Goal: Task Accomplishment & Management: Manage account settings

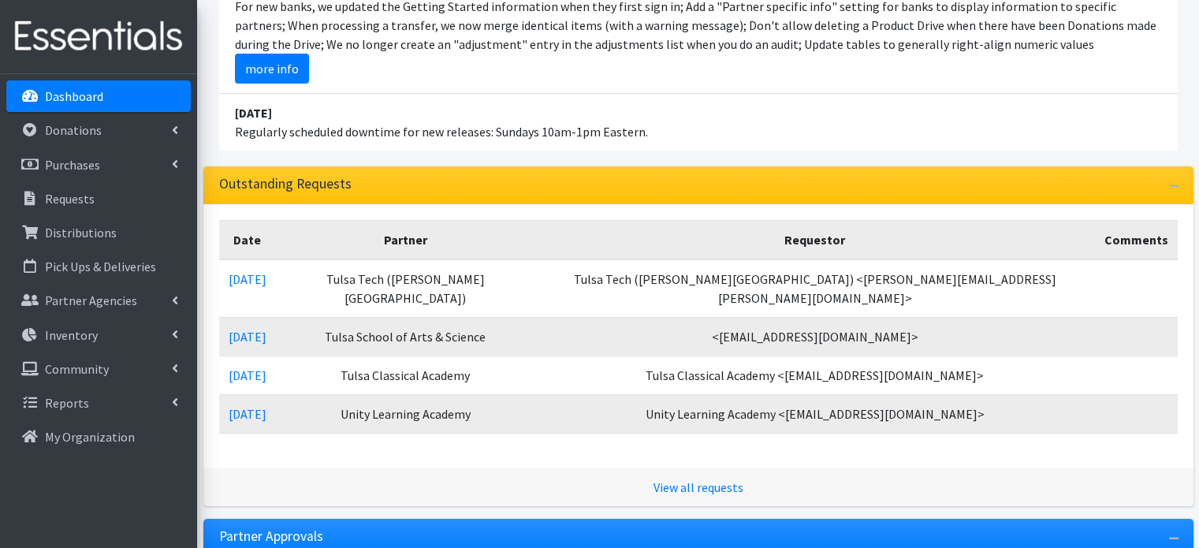
scroll to position [236, 0]
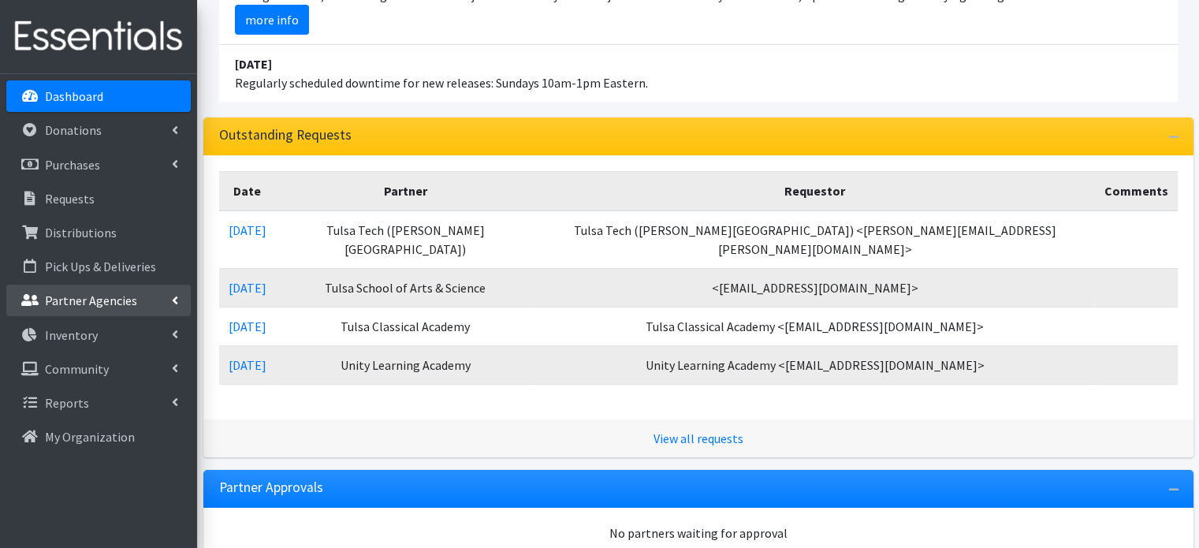
click at [100, 297] on p "Partner Agencies" at bounding box center [91, 300] width 92 height 16
click at [86, 333] on link "All Partners" at bounding box center [98, 335] width 184 height 32
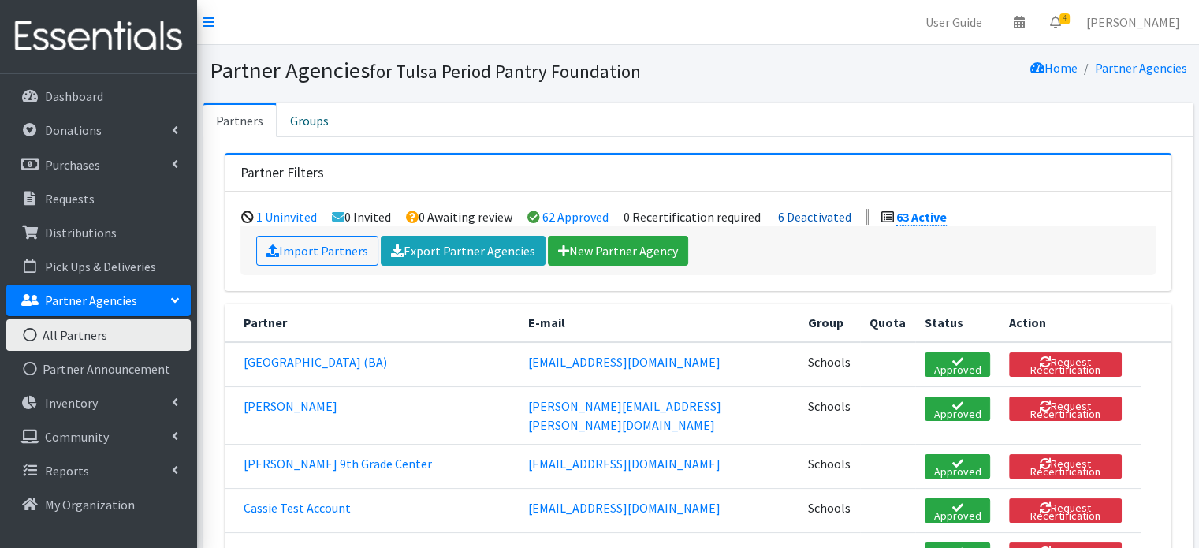
click at [836, 214] on link "6 Deactivated" at bounding box center [814, 217] width 73 height 16
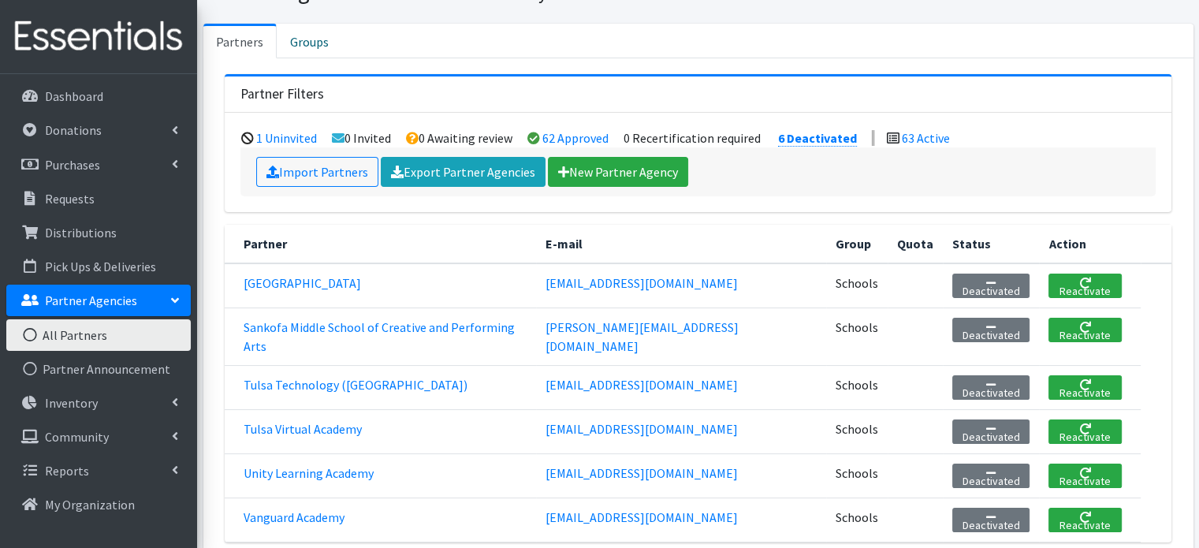
scroll to position [158, 0]
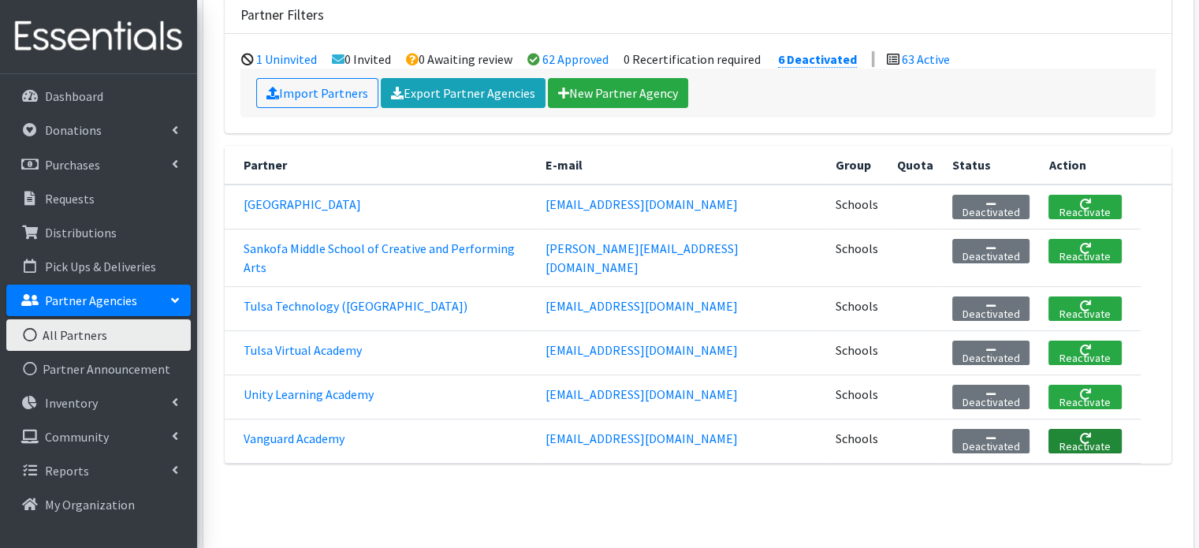
click at [1074, 429] on link "Reactivate" at bounding box center [1084, 441] width 73 height 24
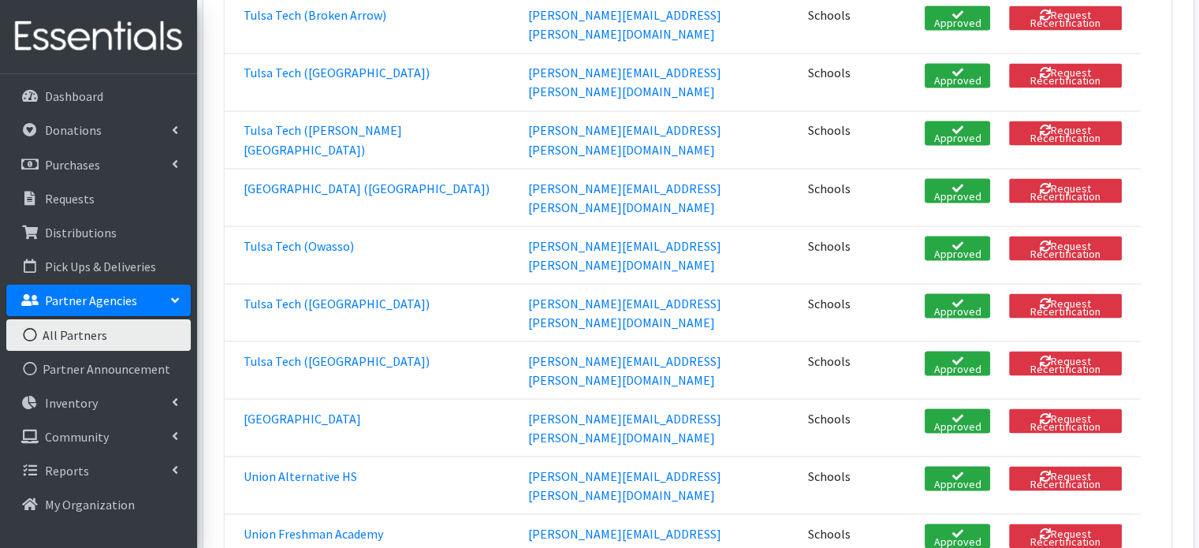
scroll to position [2838, 0]
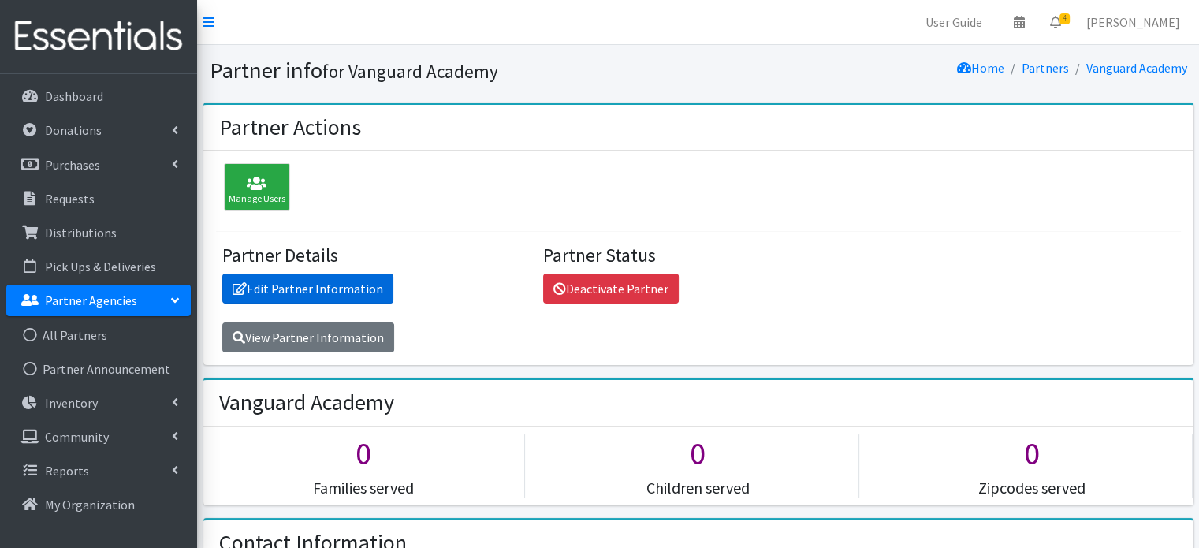
click at [339, 286] on link "Edit Partner Information" at bounding box center [307, 289] width 171 height 30
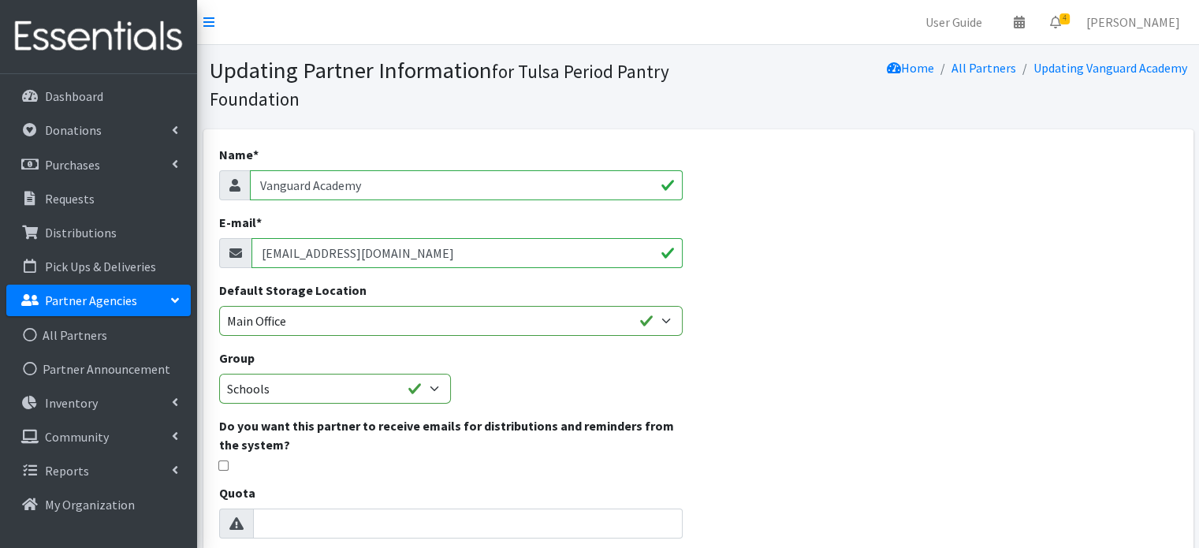
click at [366, 251] on input "waitingforanupdate@gmail.com" at bounding box center [466, 253] width 431 height 30
paste input "seth.buffington@creoks.org"
type input "seth.buffington@creoks.org"
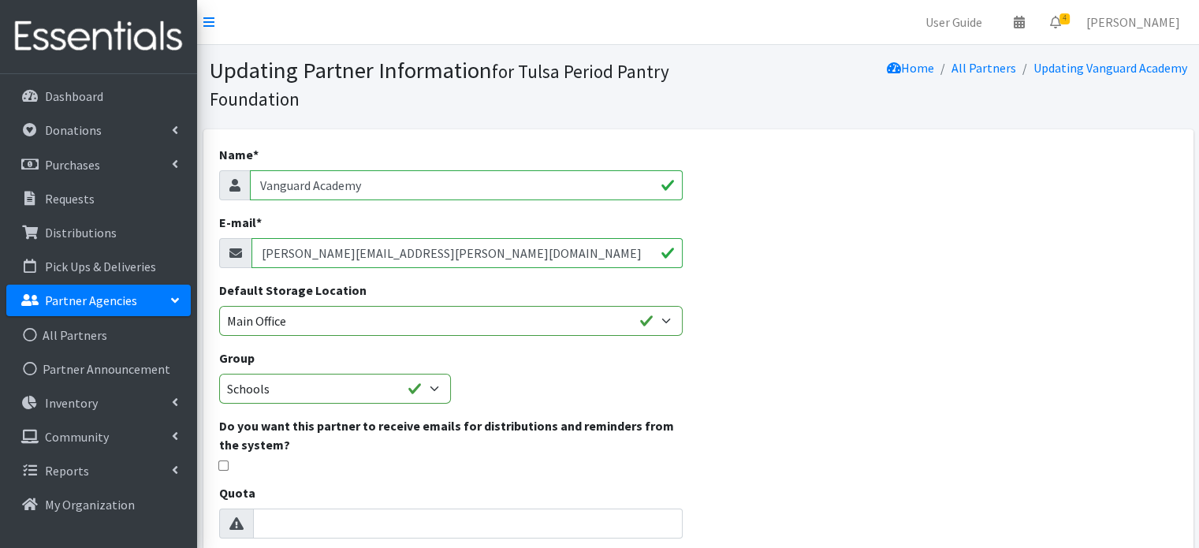
click at [778, 338] on div "Name * Vanguard Academy E-mail * seth.buffington@creoks.org Default Storage Loc…" at bounding box center [698, 504] width 990 height 750
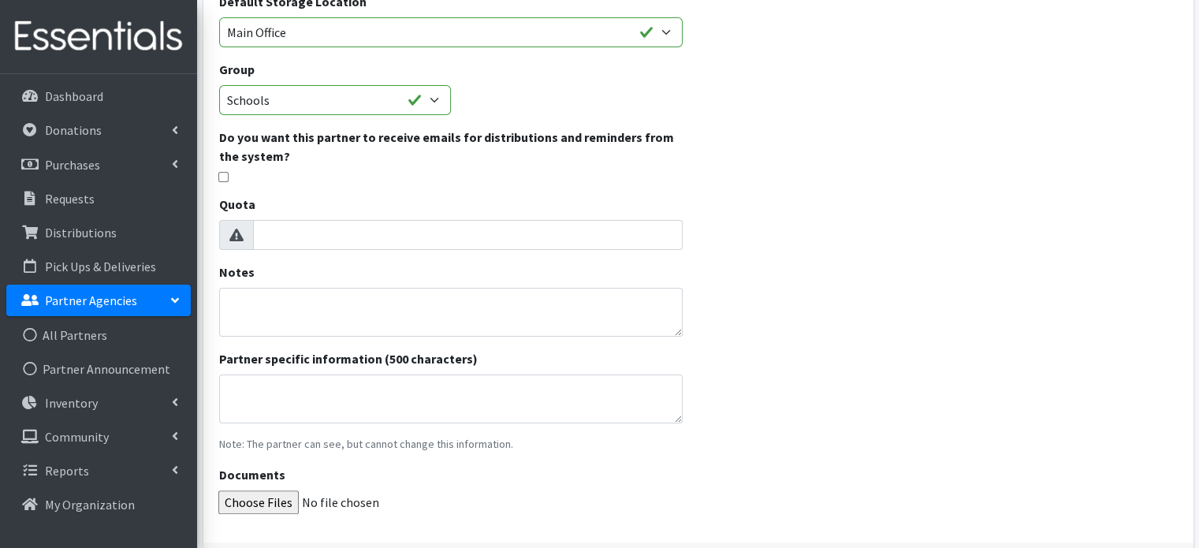
scroll to position [394, 0]
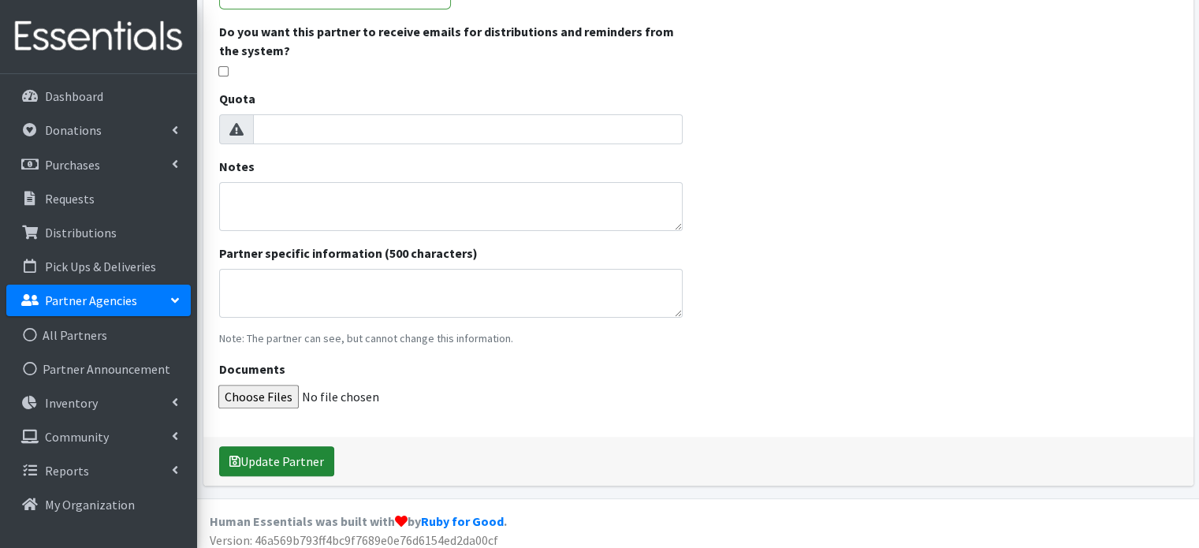
click at [260, 456] on button "Update Partner" at bounding box center [276, 461] width 115 height 30
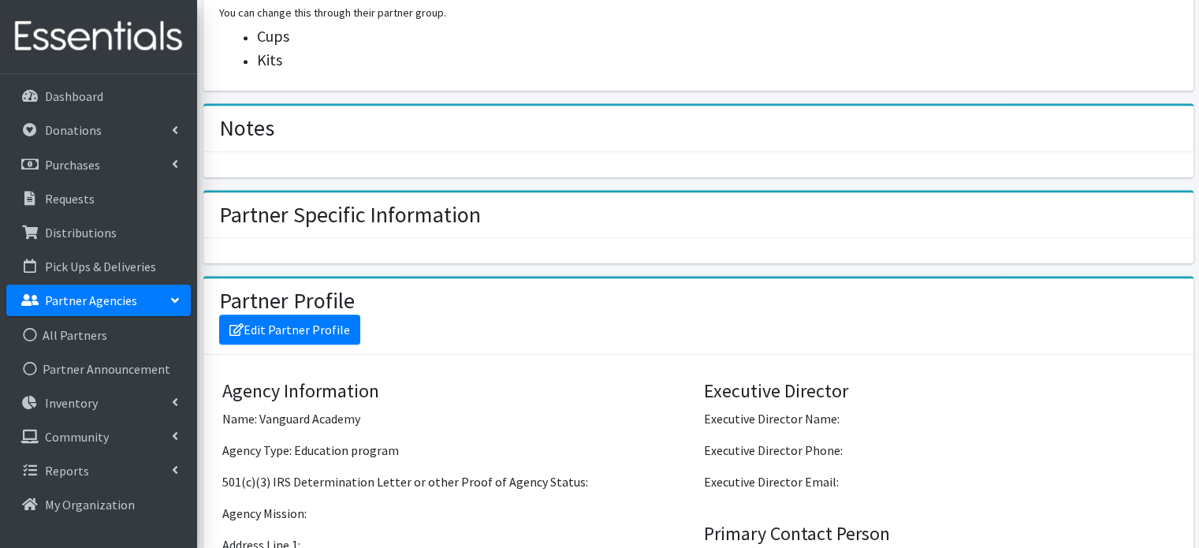
scroll to position [946, 0]
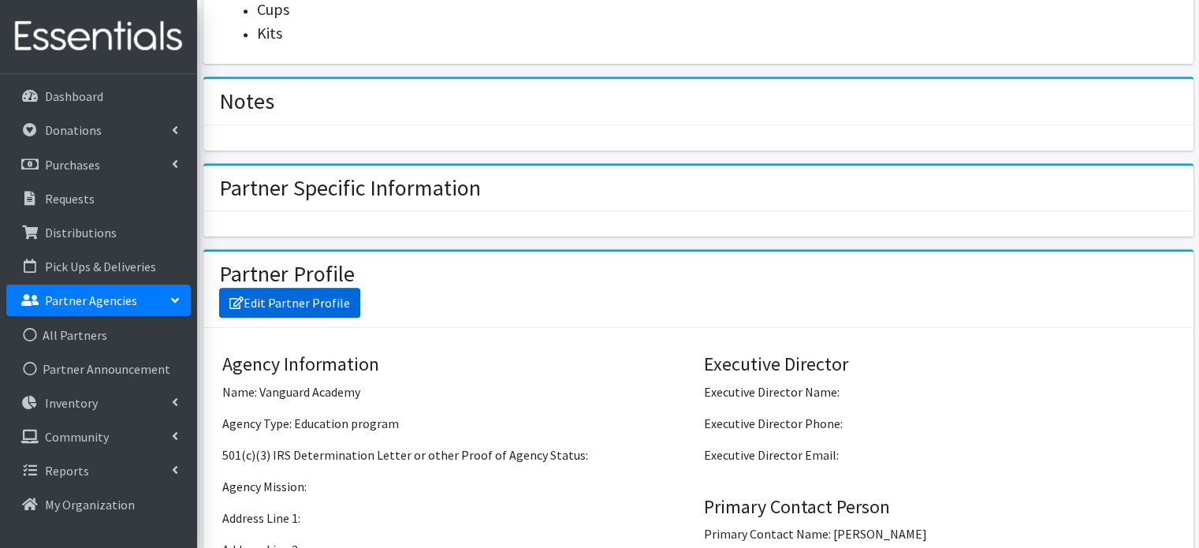
click at [292, 299] on link "Edit Partner Profile" at bounding box center [289, 303] width 141 height 30
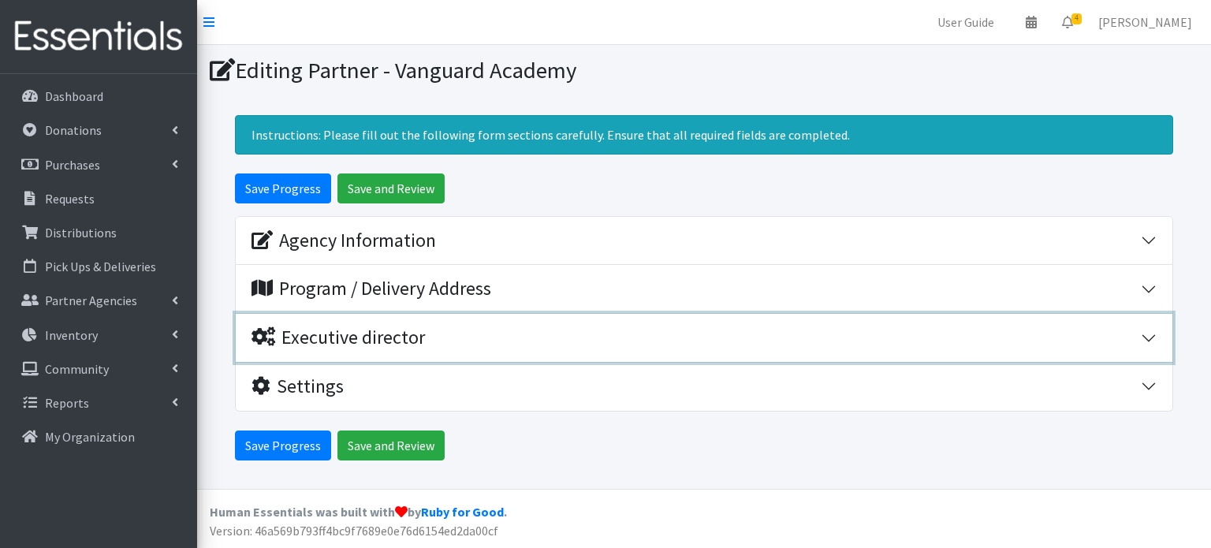
click at [389, 339] on div "Executive director" at bounding box center [337, 337] width 173 height 23
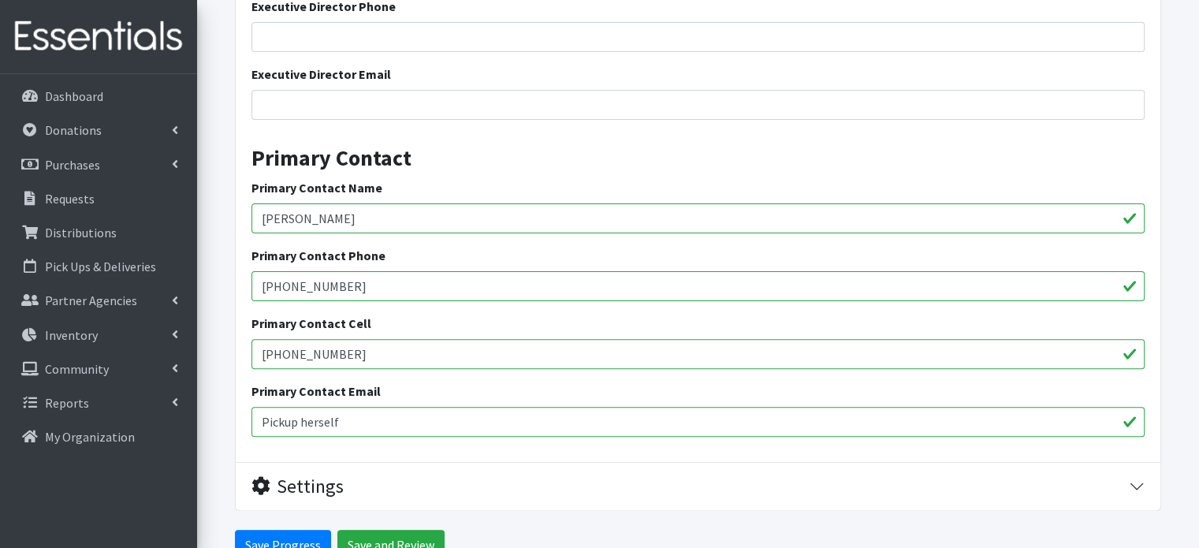
scroll to position [473, 0]
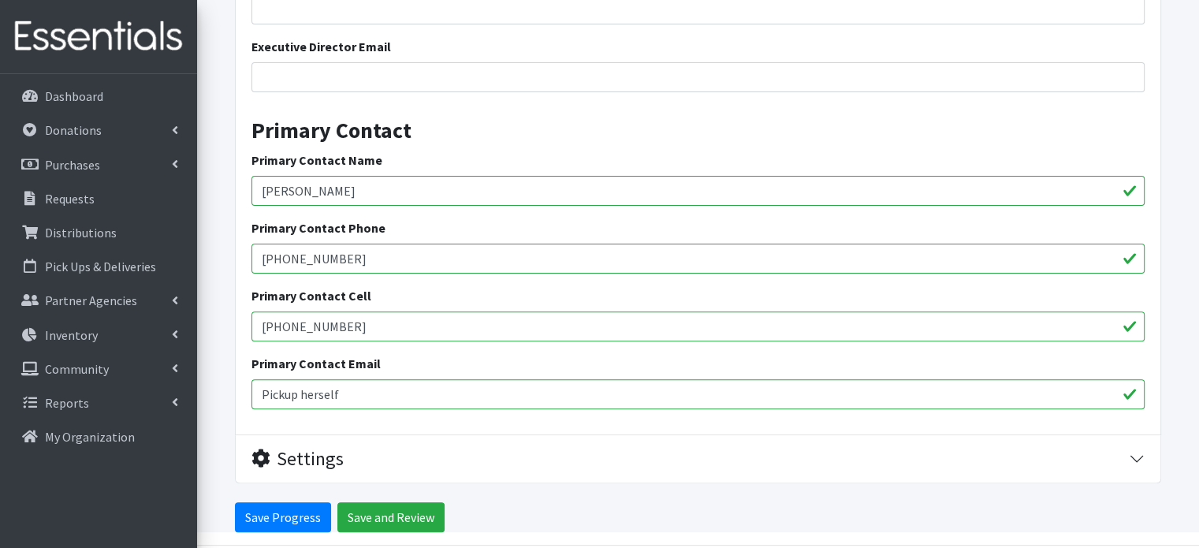
click at [355, 252] on input "(918)619-2218" at bounding box center [697, 259] width 893 height 30
click at [360, 326] on input "(918)619-2218" at bounding box center [697, 326] width 893 height 30
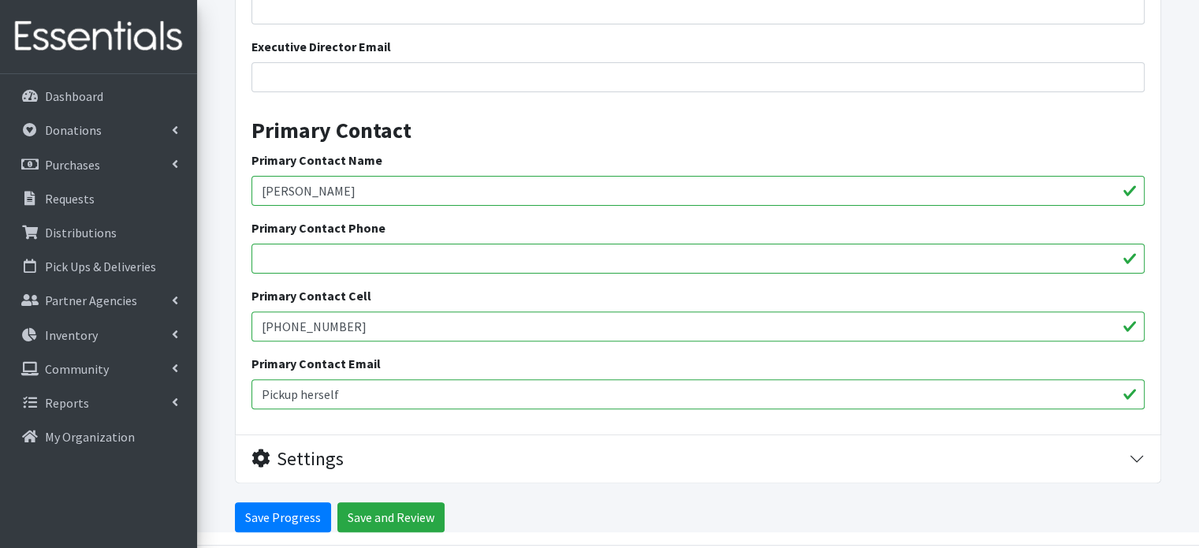
click at [360, 326] on input "(918)619-2218" at bounding box center [697, 326] width 893 height 30
click at [353, 192] on input "Samantha Crowell" at bounding box center [697, 191] width 893 height 30
paste input "seth.buffington@creoks.org"
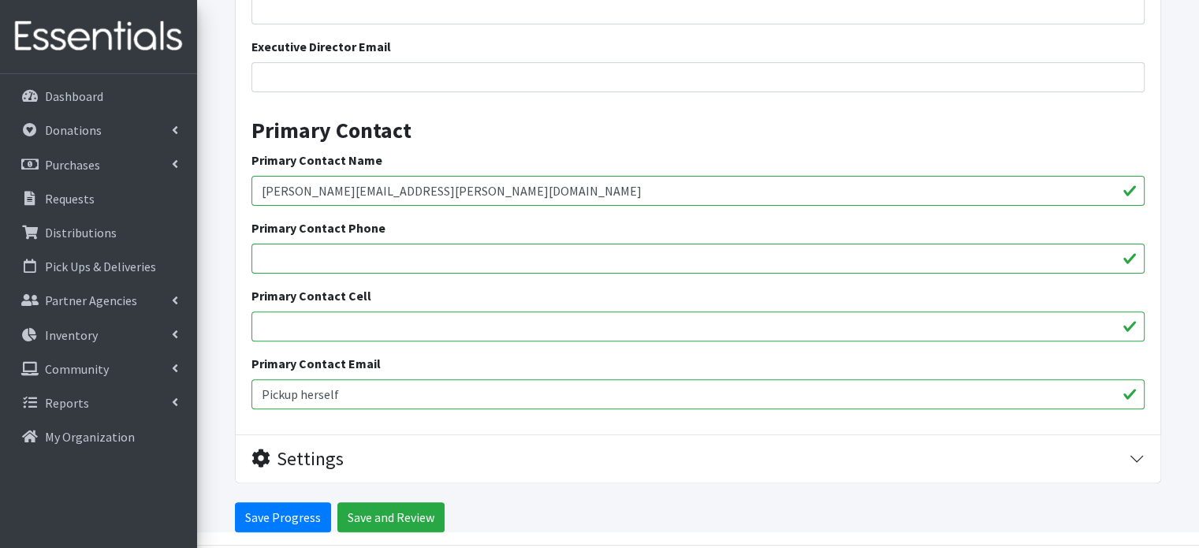
drag, startPoint x: 433, startPoint y: 195, endPoint x: 343, endPoint y: 194, distance: 89.9
click at [343, 194] on input "seth.buffington@creoks.org" at bounding box center [697, 191] width 893 height 30
click at [287, 194] on input "seth.buffington" at bounding box center [697, 191] width 893 height 30
click at [266, 192] on input "seth buffington" at bounding box center [697, 191] width 893 height 30
click at [292, 188] on input "Seth buffington" at bounding box center [697, 191] width 893 height 30
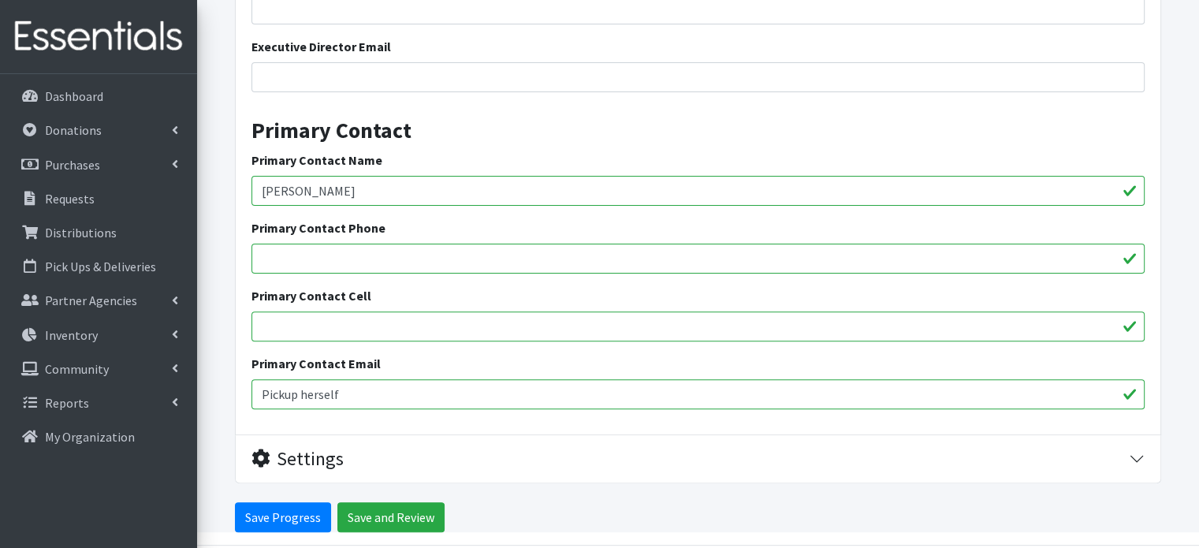
type input "[PERSON_NAME]"
click at [310, 387] on input "Pickup herself" at bounding box center [697, 394] width 893 height 30
type input "THEY PICK UP THERE OWN. JUST LET THEM KNOW WHEN TO COME PICK UP."
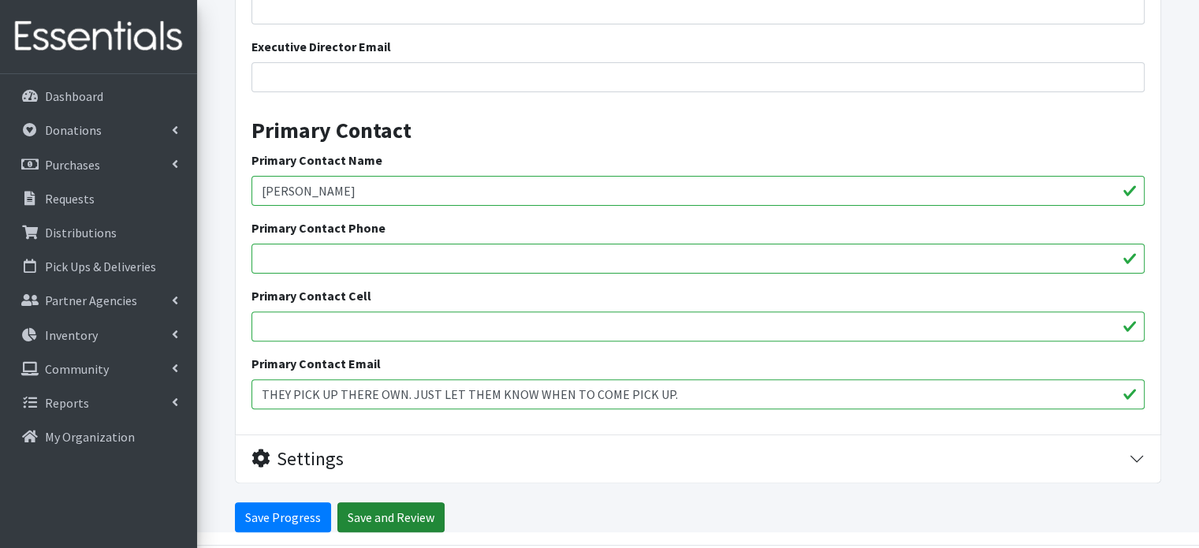
click at [396, 512] on input "Save and Review" at bounding box center [390, 517] width 107 height 30
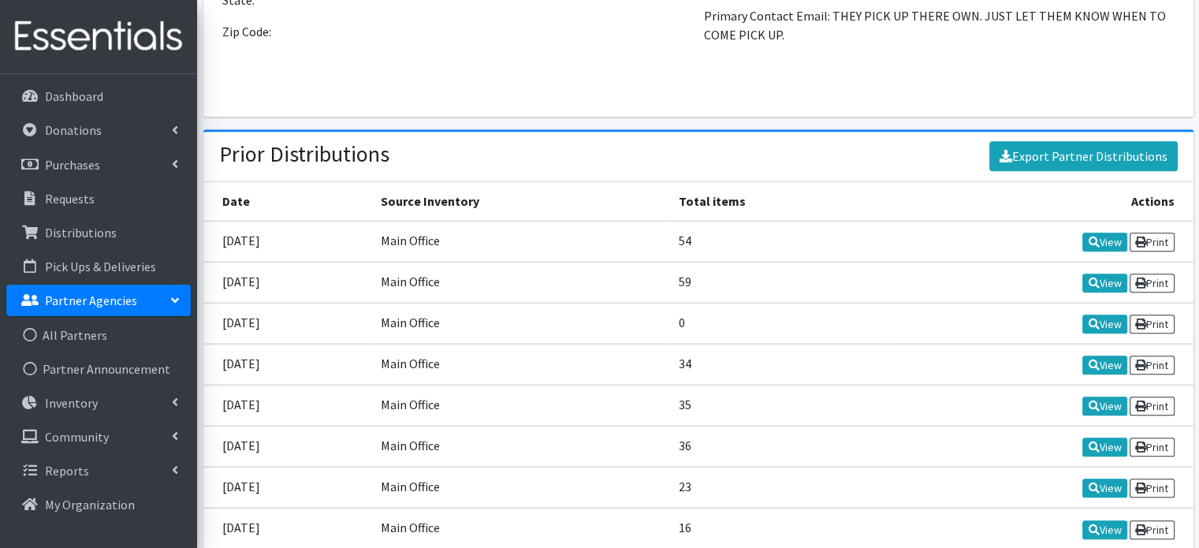
scroll to position [1689, 0]
